Goal: Task Accomplishment & Management: Use online tool/utility

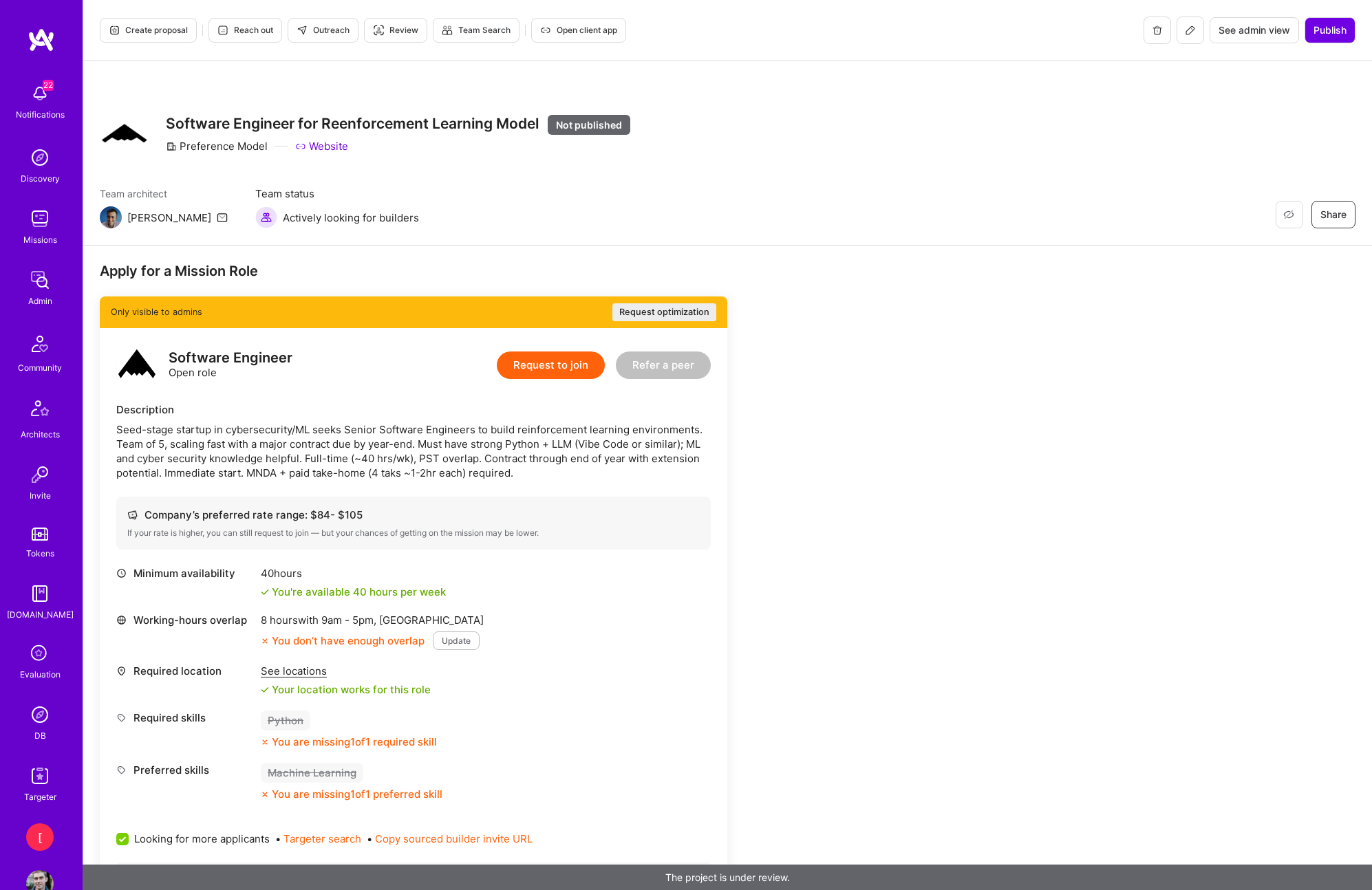
drag, startPoint x: 708, startPoint y: 53, endPoint x: 691, endPoint y: 46, distance: 18.4
click at [700, 48] on div "Create proposal Reach out Outreach Review Team Search Open client app See admin…" at bounding box center [728, 31] width 1289 height 61
click at [608, 33] on span "Open client app" at bounding box center [578, 30] width 77 height 12
drag, startPoint x: 220, startPoint y: 148, endPoint x: 191, endPoint y: 154, distance: 29.6
click at [220, 147] on div "Software Engineer for Reenforcement Learning Model Not published Preference Mod…" at bounding box center [398, 134] width 464 height 50
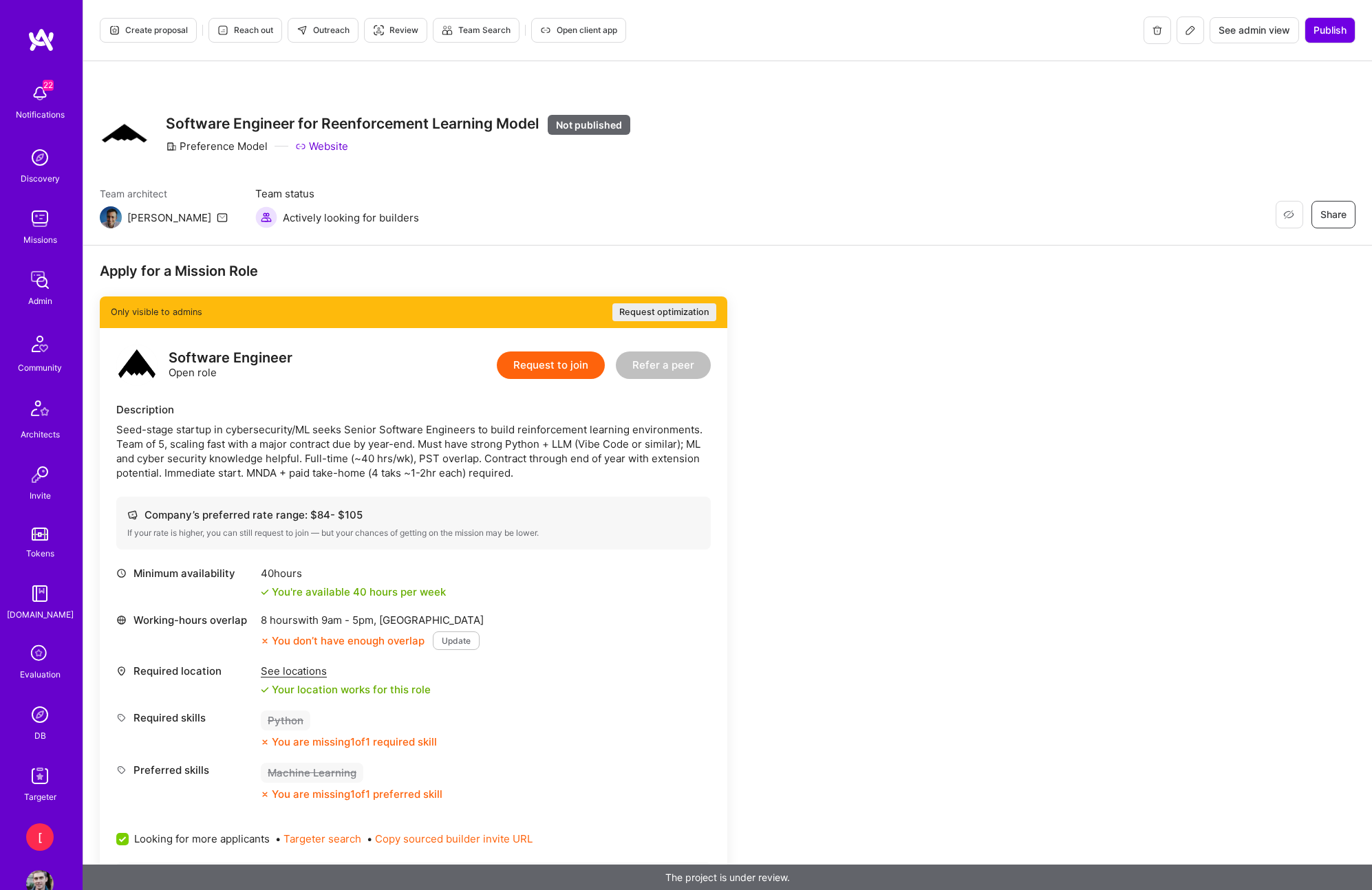
scroll to position [10, 0]
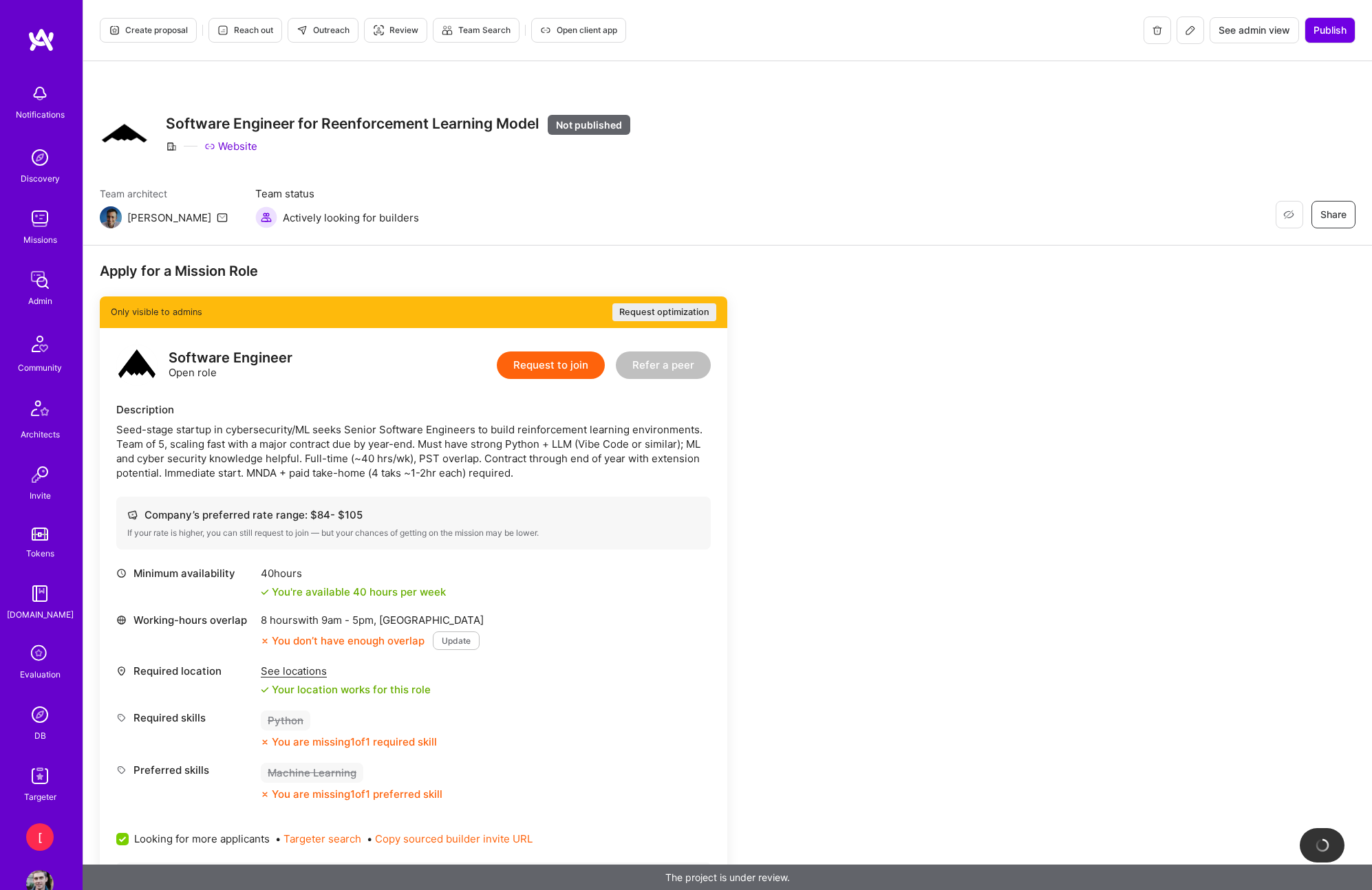
scroll to position [10, 0]
